Goal: Share content: Share content

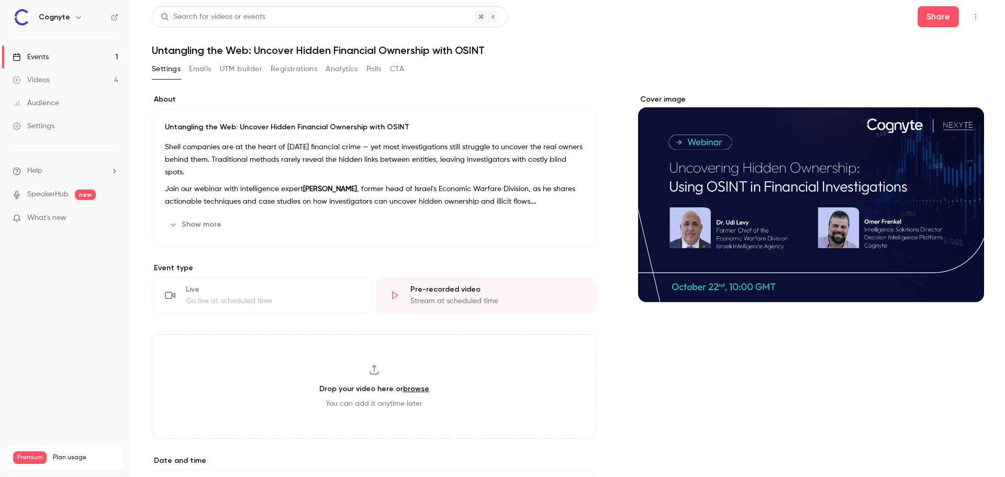
click at [63, 21] on h6 "Cognyte" at bounding box center [54, 17] width 31 height 10
click at [74, 18] on icon "button" at bounding box center [78, 17] width 8 height 8
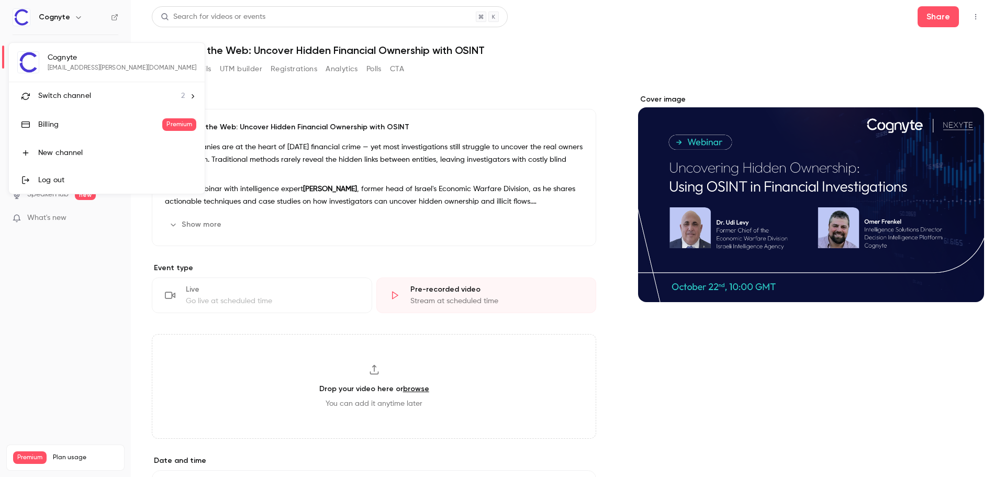
click at [79, 19] on div at bounding box center [502, 238] width 1005 height 477
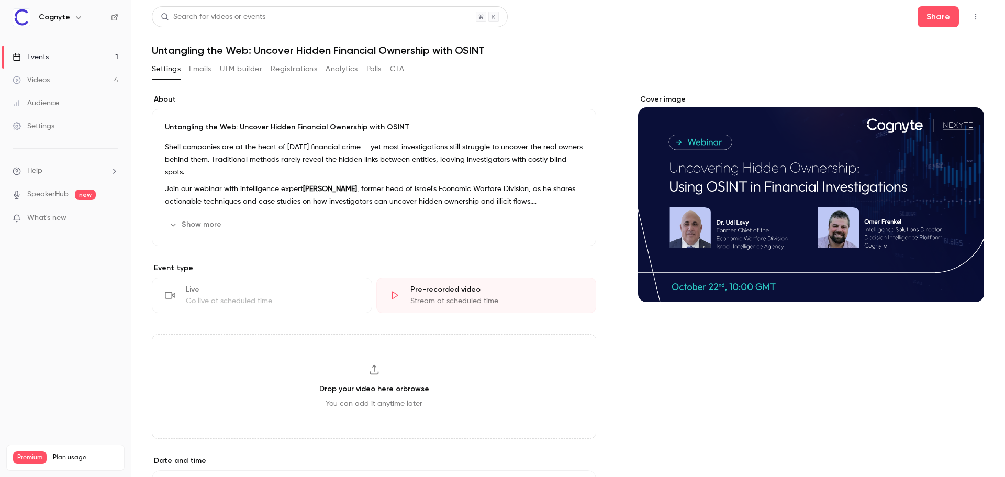
click at [43, 82] on div "Videos" at bounding box center [31, 80] width 37 height 10
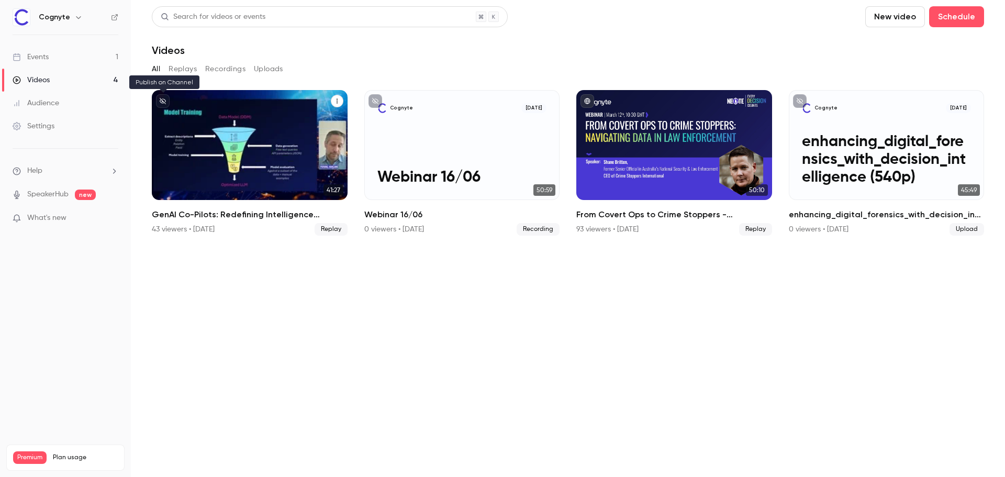
click at [162, 99] on icon "unpublished" at bounding box center [163, 101] width 6 height 6
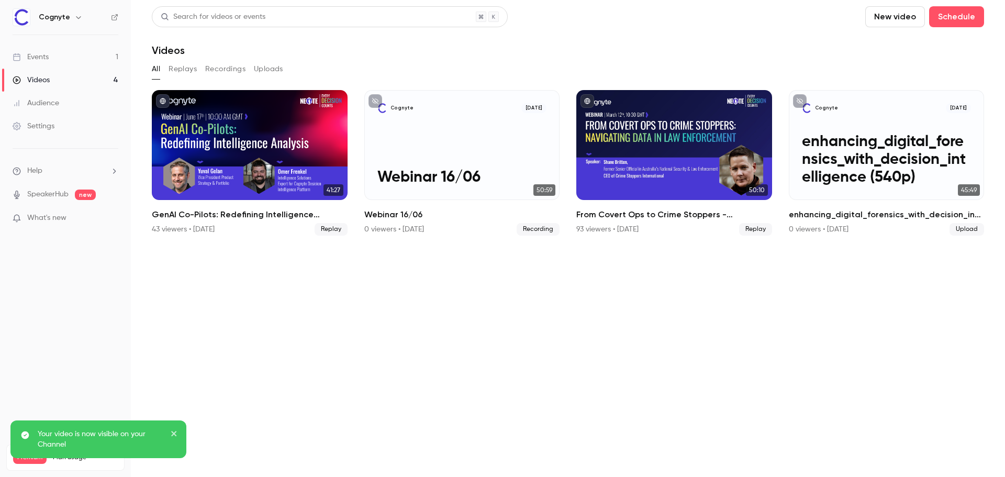
click at [175, 429] on button "close" at bounding box center [174, 434] width 7 height 13
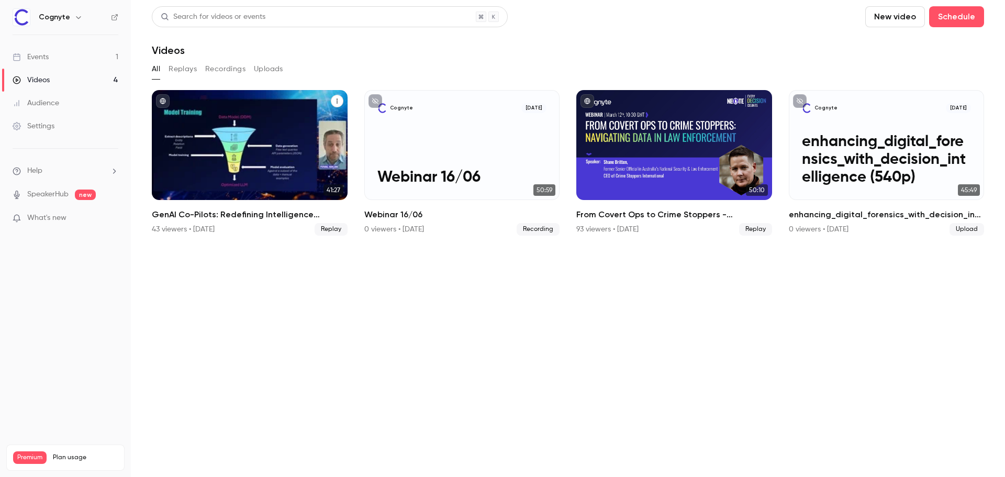
click at [516, 145] on div "Cognyte [DATE] Webinar 16/06" at bounding box center [462, 145] width 196 height 110
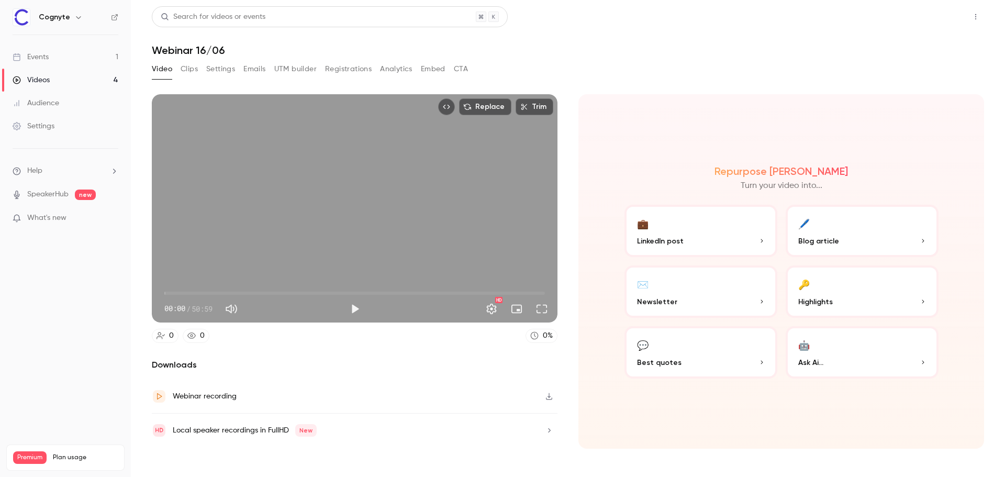
click at [949, 20] on button "Share" at bounding box center [937, 16] width 41 height 21
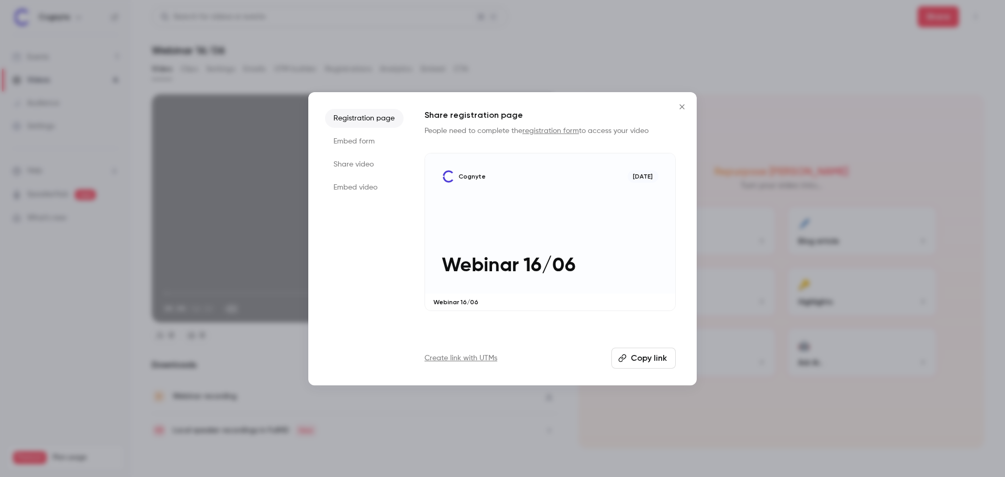
click at [655, 358] on button "Copy link" at bounding box center [643, 357] width 64 height 21
click at [677, 103] on icon "Close" at bounding box center [681, 107] width 13 height 8
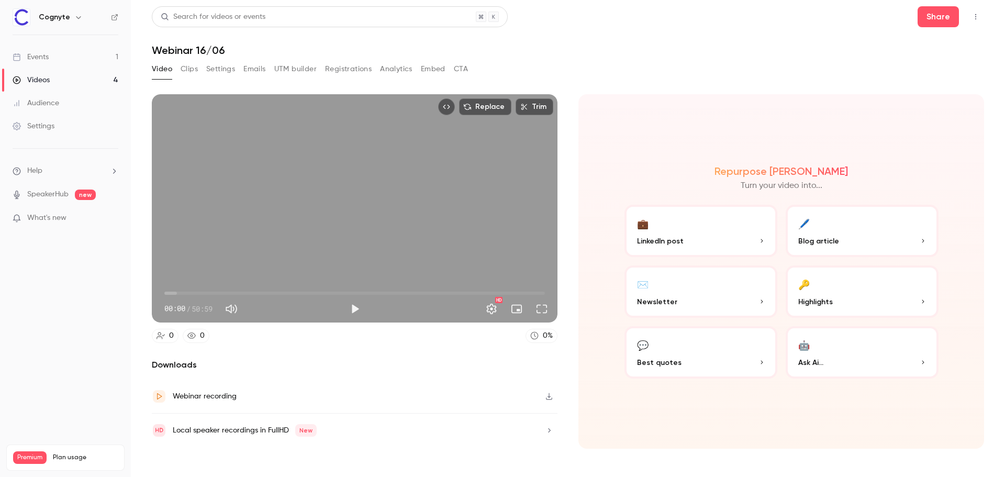
click at [39, 78] on div "Videos" at bounding box center [31, 80] width 37 height 10
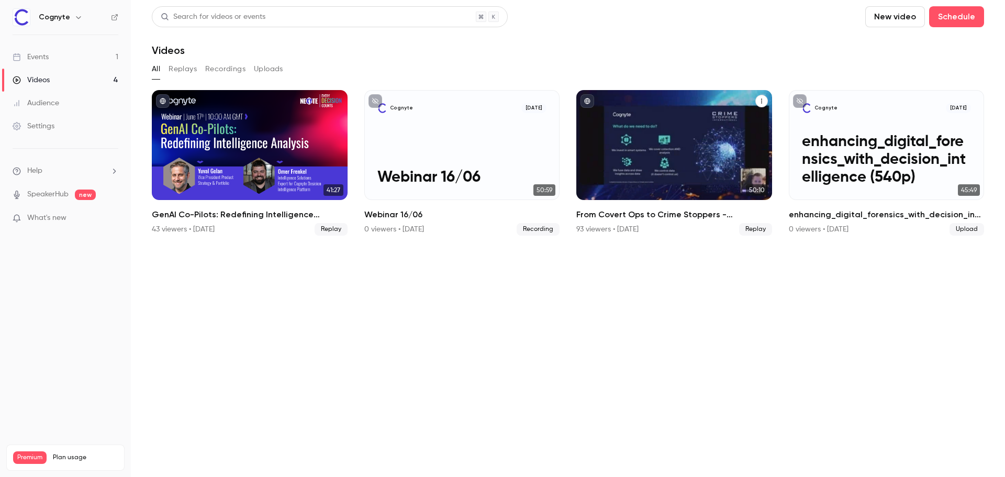
click at [661, 146] on div "From Covert Ops to Crime Stoppers - Navigating Data in Law Enforcement" at bounding box center [674, 145] width 196 height 110
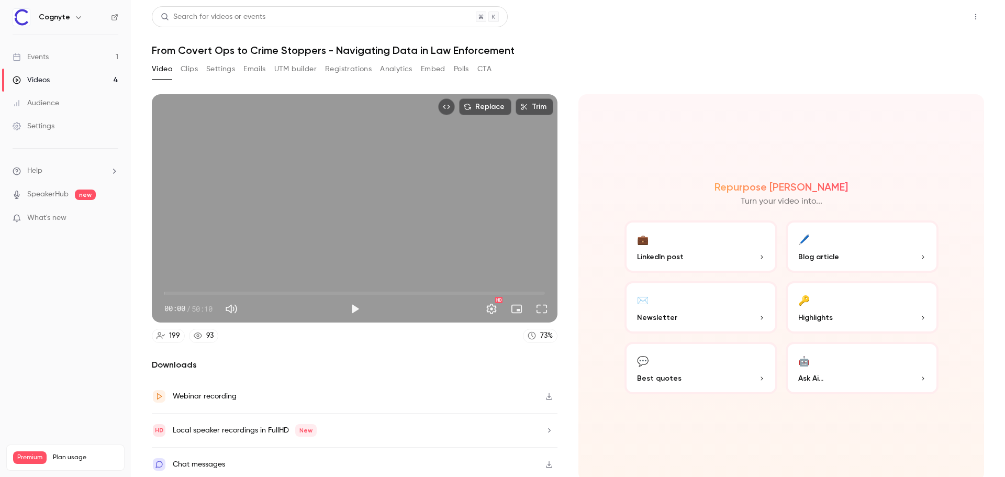
click at [937, 19] on button "Share" at bounding box center [937, 16] width 41 height 21
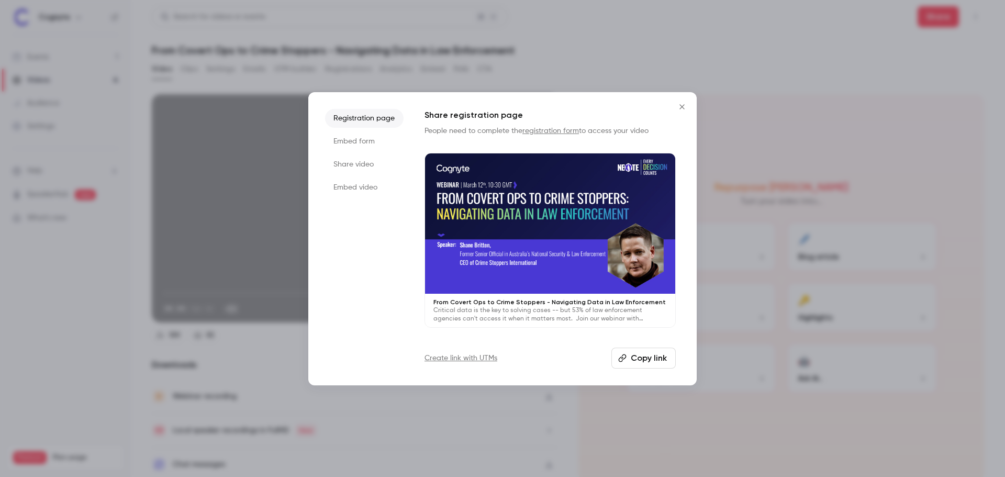
click at [661, 359] on button "Copy link" at bounding box center [643, 357] width 64 height 21
click at [684, 108] on icon "Close" at bounding box center [681, 107] width 13 height 8
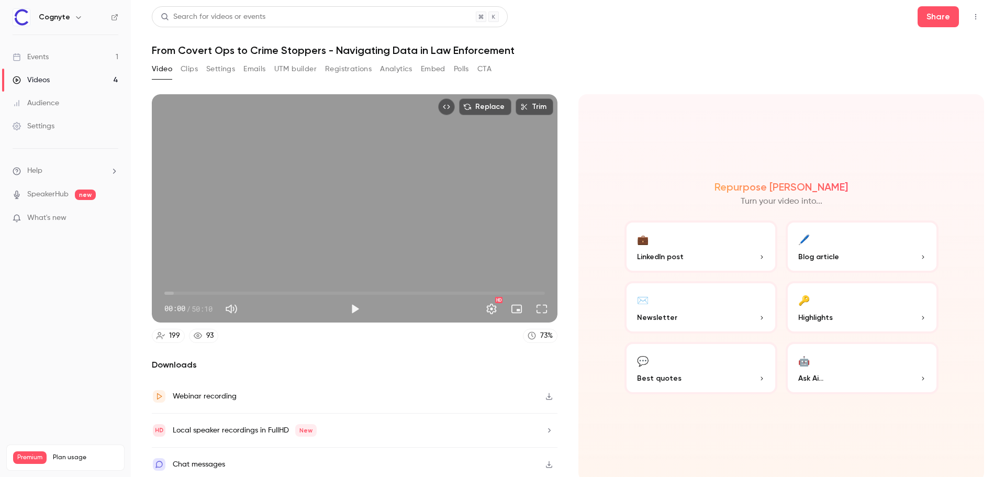
click at [48, 76] on div "Videos" at bounding box center [31, 80] width 37 height 10
